Goal: Task Accomplishment & Management: Use online tool/utility

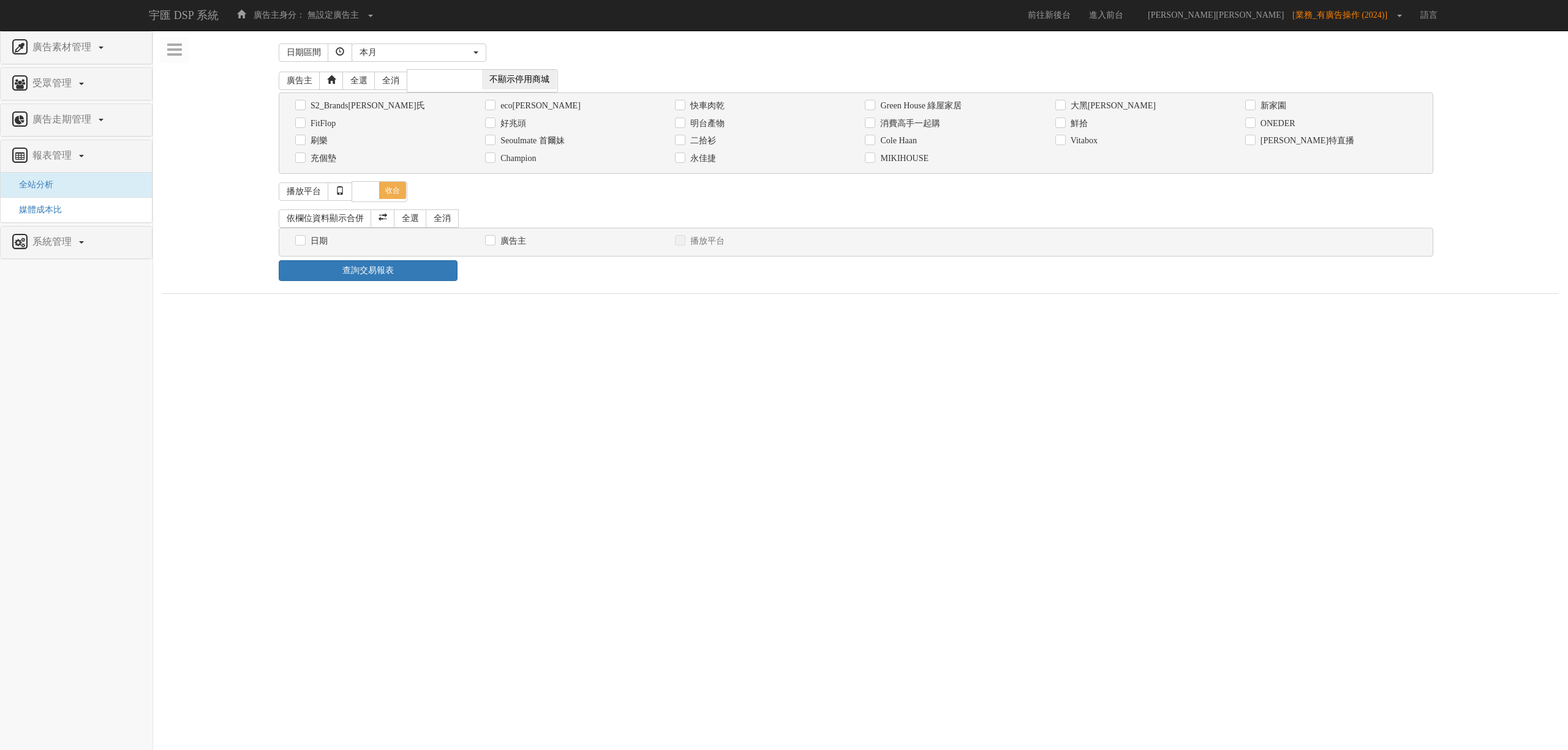
click at [930, 127] on label "消費高手一起購" at bounding box center [908, 124] width 63 height 13
click at [873, 127] on input "消費高手一起購" at bounding box center [869, 123] width 8 height 8
checkbox input "true"
click at [322, 238] on label "日期" at bounding box center [317, 241] width 21 height 13
click at [303, 238] on input "日期" at bounding box center [299, 241] width 8 height 8
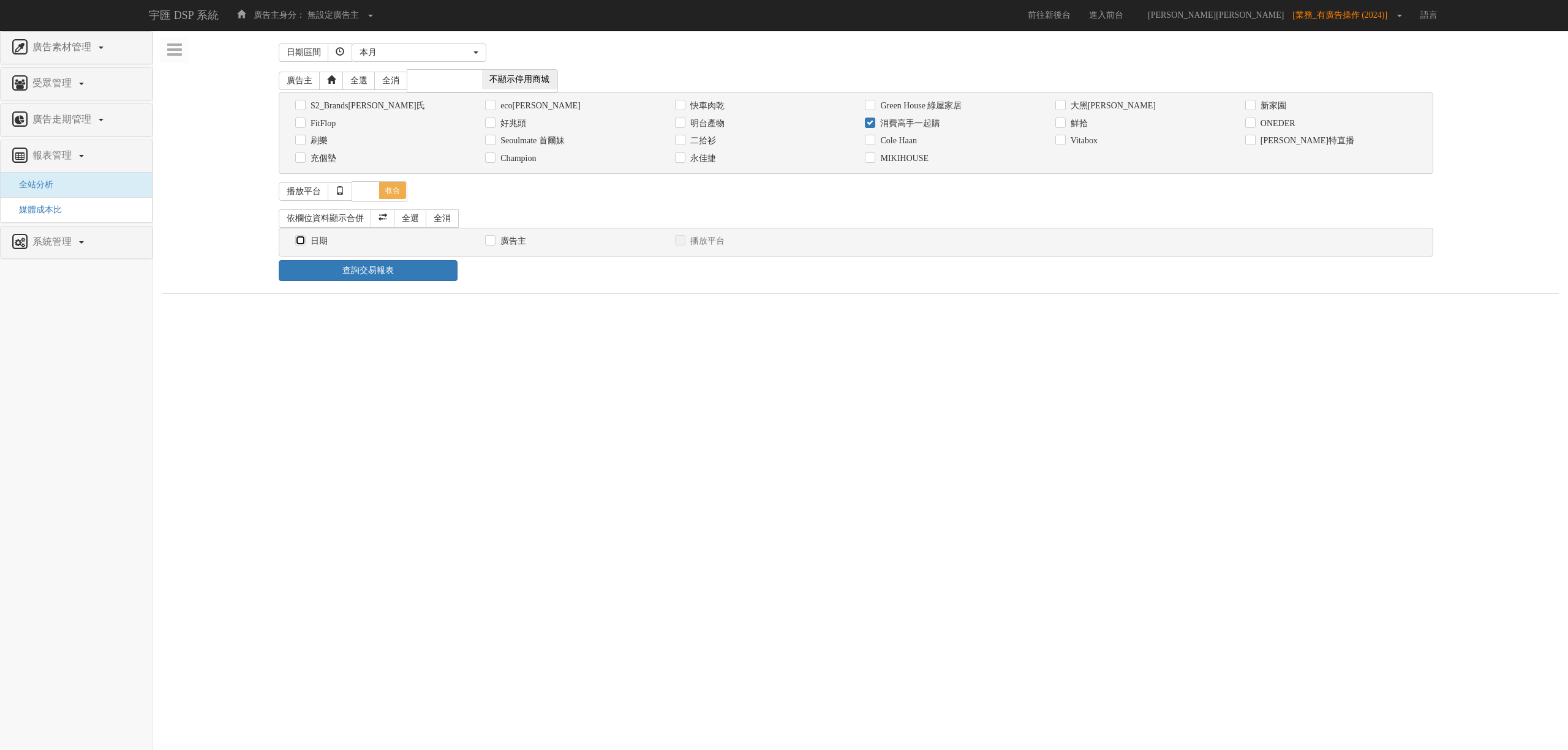
checkbox input "true"
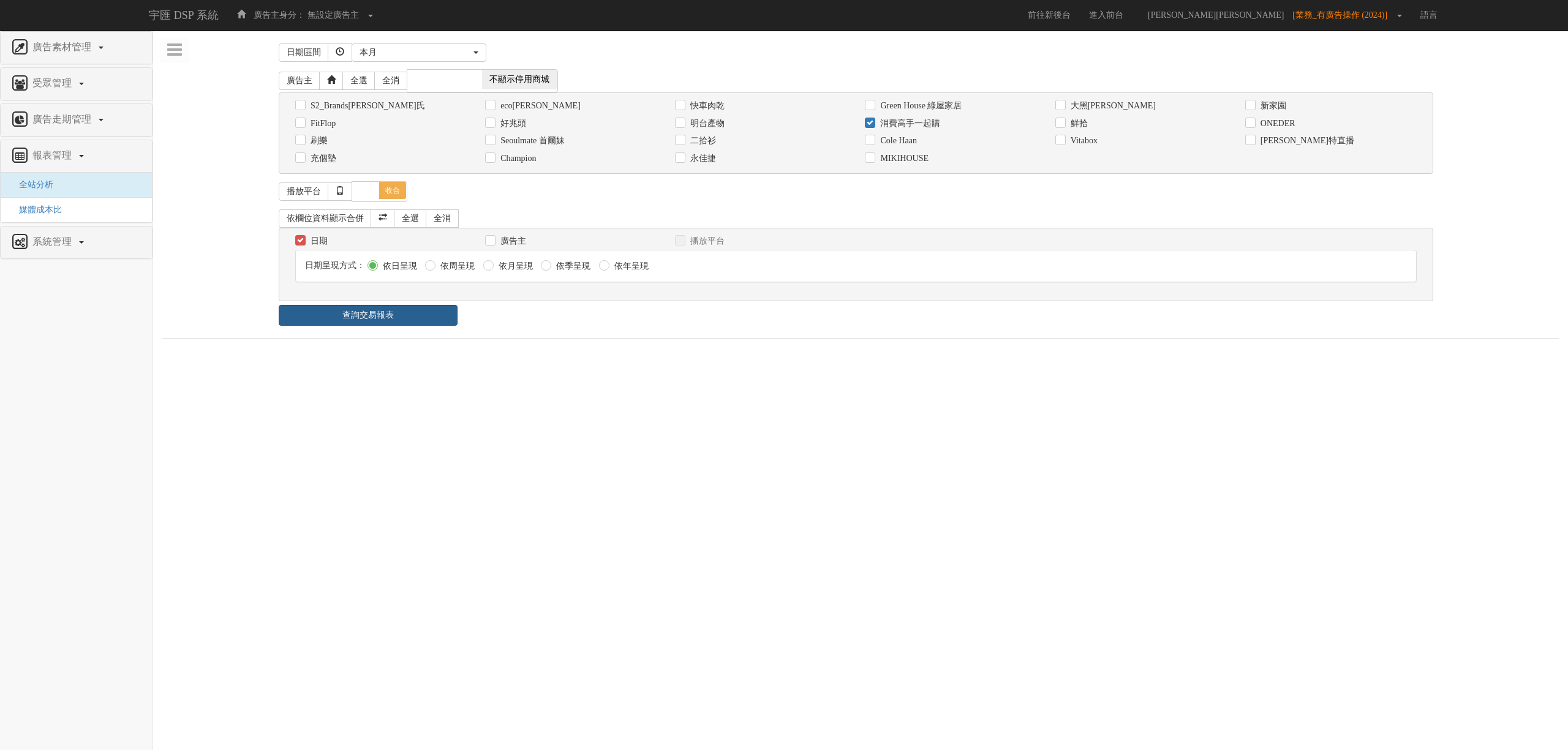
click at [414, 317] on link "查詢交易報表" at bounding box center [368, 315] width 179 height 21
click at [545, 322] on div "查詢交易報表" at bounding box center [861, 315] width 1183 height 21
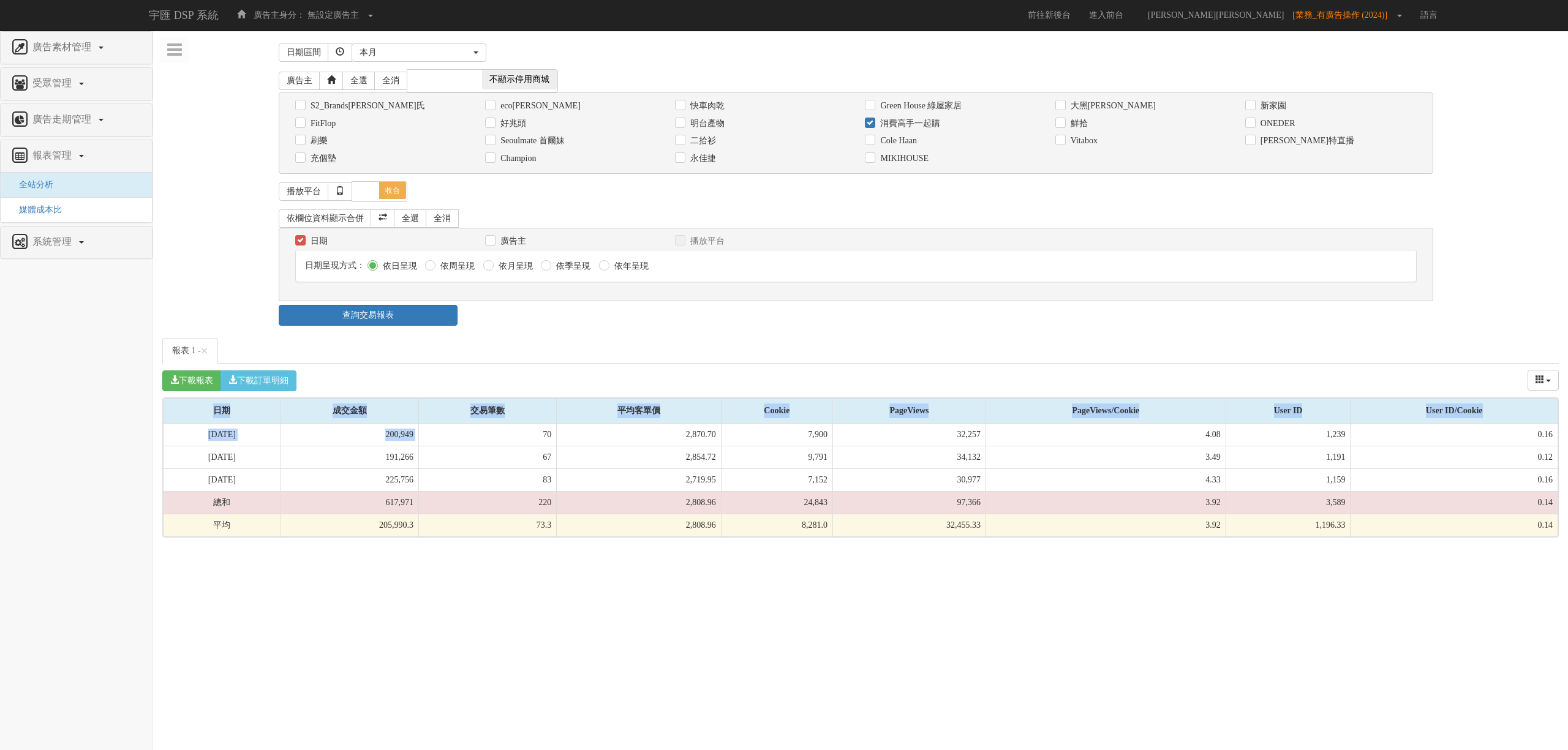
drag, startPoint x: 528, startPoint y: 430, endPoint x: 544, endPoint y: 586, distance: 156.8
click at [544, 550] on html "宇匯 DSP 系統 廣告主身分： 無設定廣告主 無設定廣告主 [101] S2_Brands[PERSON_NAME]氏 [177] 南法香頌 [270] 神…" at bounding box center [784, 275] width 1568 height 550
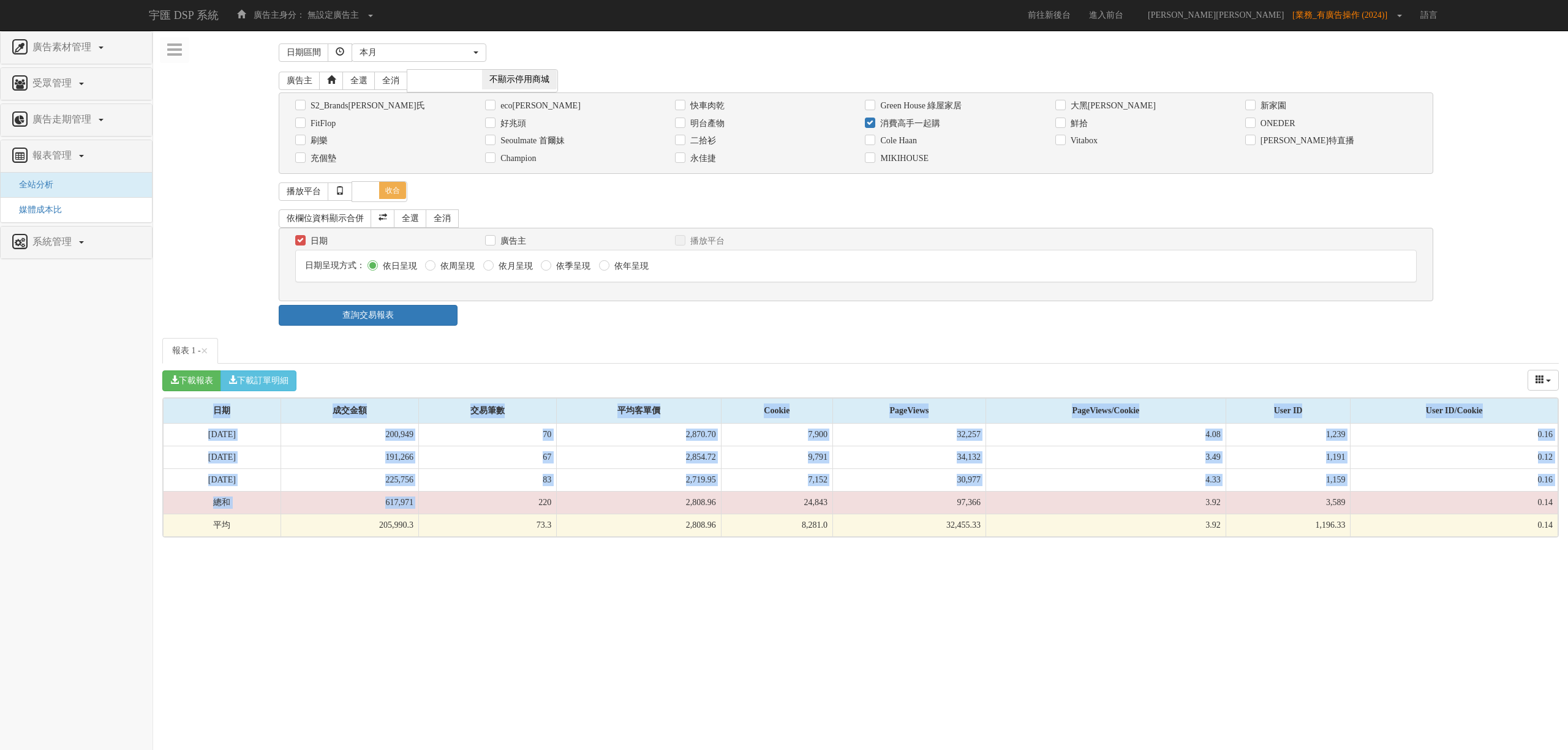
drag, startPoint x: 559, startPoint y: 500, endPoint x: 562, endPoint y: 547, distance: 47.1
click at [562, 547] on body "宇匯 DSP 系統 廣告主身分： 無設定廣告主 無設定廣告主 [101] S2_Brands[PERSON_NAME]氏 [177] 南法香頌 [270] 神…" at bounding box center [784, 275] width 1568 height 550
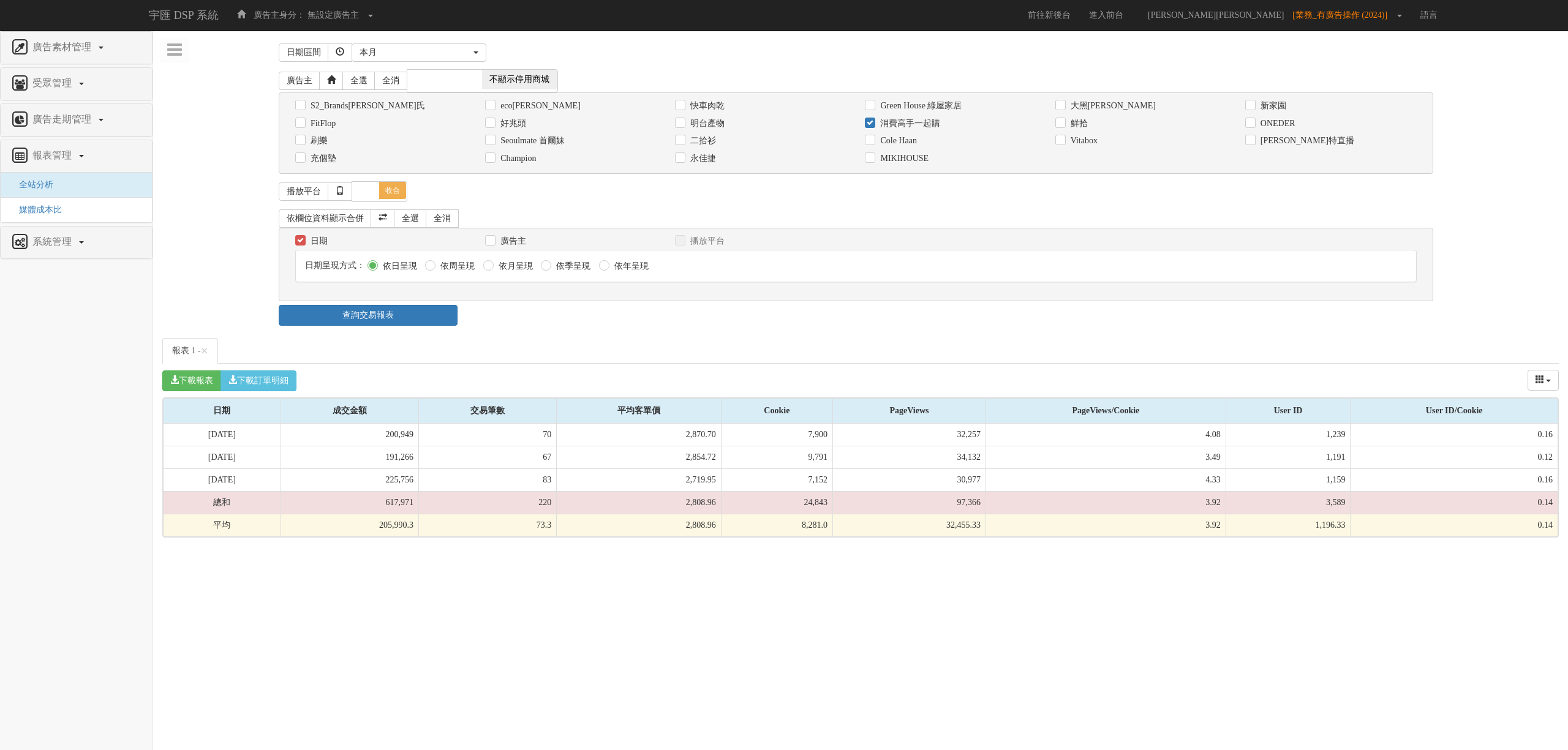
click at [877, 118] on div "消費高手一起購" at bounding box center [950, 123] width 172 height 13
click at [877, 120] on label "消費高手一起購" at bounding box center [908, 124] width 63 height 13
click at [873, 120] on input "消費高手一起購" at bounding box center [869, 123] width 8 height 8
checkbox input "false"
